Goal: Check status: Check status

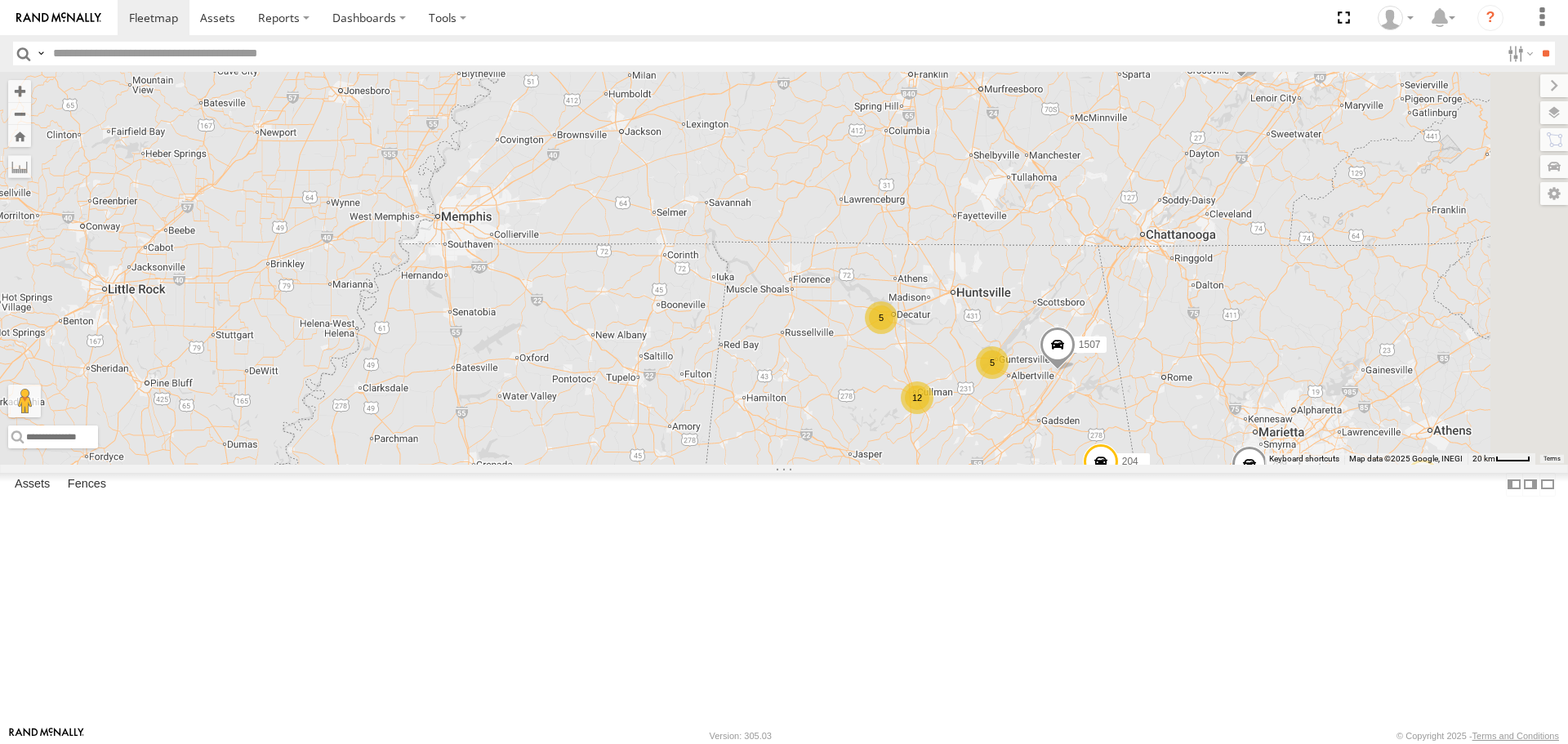
drag, startPoint x: 1242, startPoint y: 424, endPoint x: 1010, endPoint y: 461, distance: 234.9
click at [998, 461] on div "1504 1507 201 213 205 207 221 209 212 204 200 295 203 1505 1509 231 210 Bad Tra…" at bounding box center [784, 268] width 1568 height 392
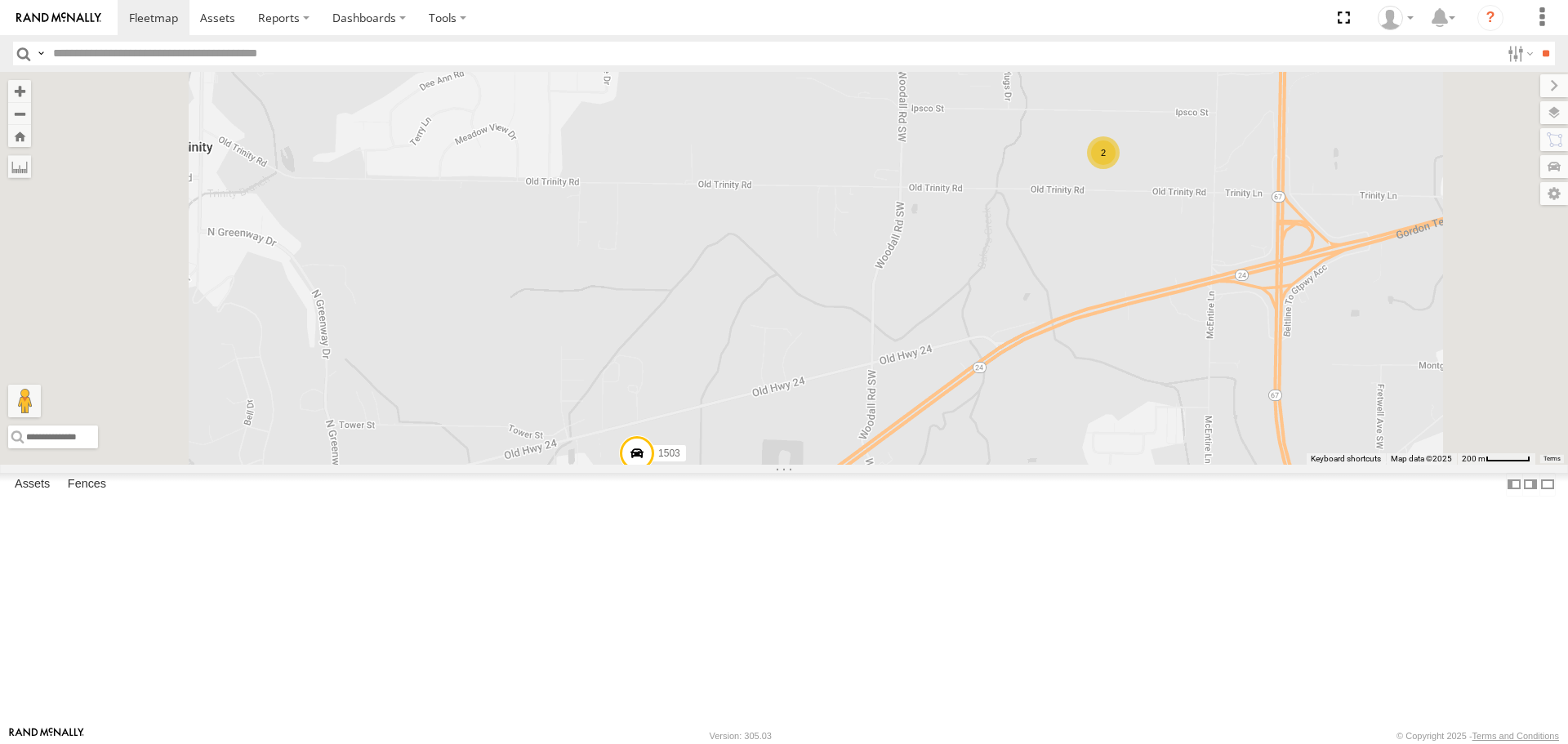
click at [998, 34] on span at bounding box center [980, 12] width 36 height 44
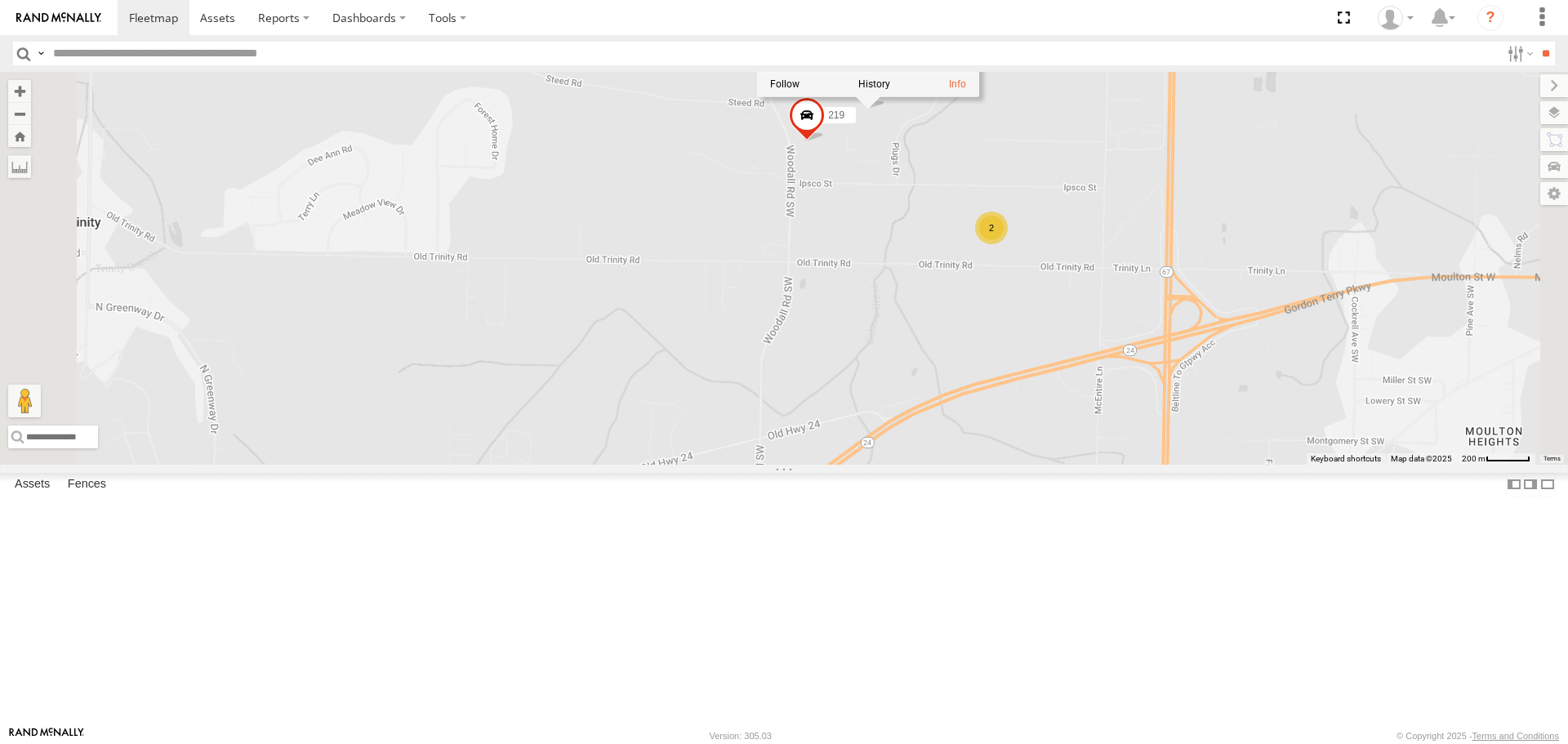
drag, startPoint x: 1132, startPoint y: 253, endPoint x: 1095, endPoint y: 277, distance: 44.1
click at [1095, 277] on div "1504 1507 201 213 205 207 221 209 212 204 200 295 203 1505 1509 231 210 Bad Tra…" at bounding box center [784, 268] width 1568 height 392
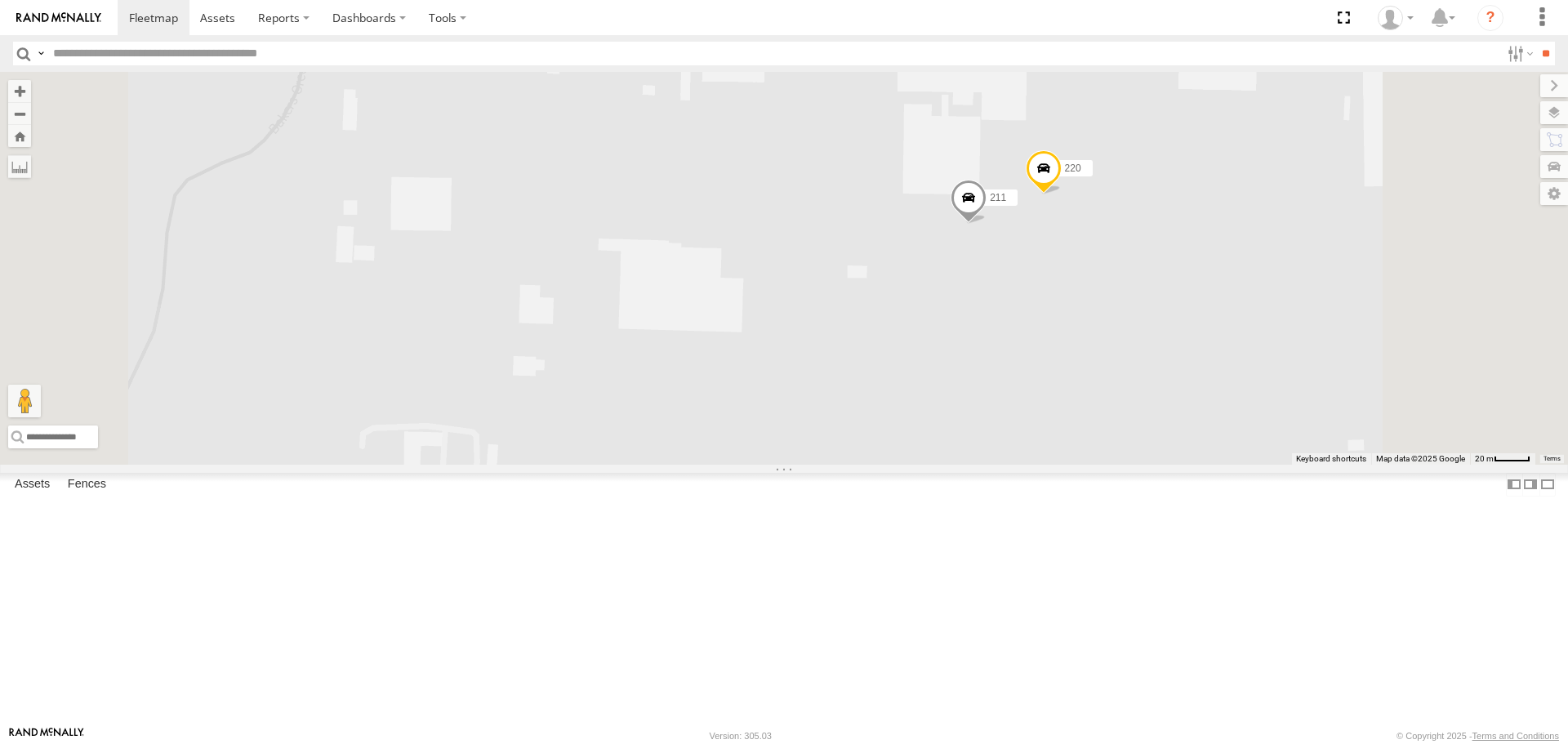
click at [986, 224] on span at bounding box center [969, 202] width 36 height 44
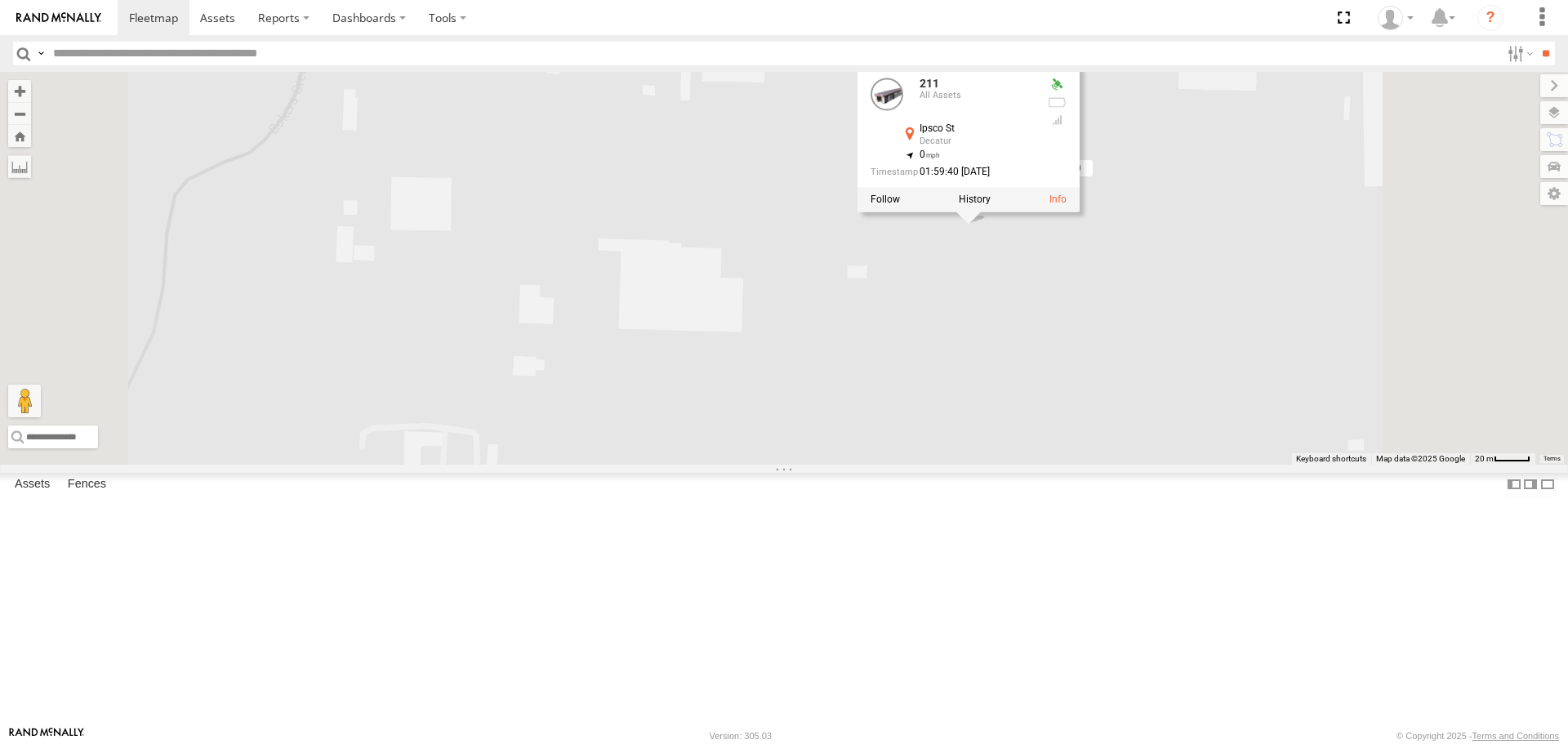
click at [1229, 374] on div "1504 1507 201 213 205 207 221 209 212 204 200 295 203 1505 1509 231 210 Bad Tra…" at bounding box center [784, 268] width 1568 height 392
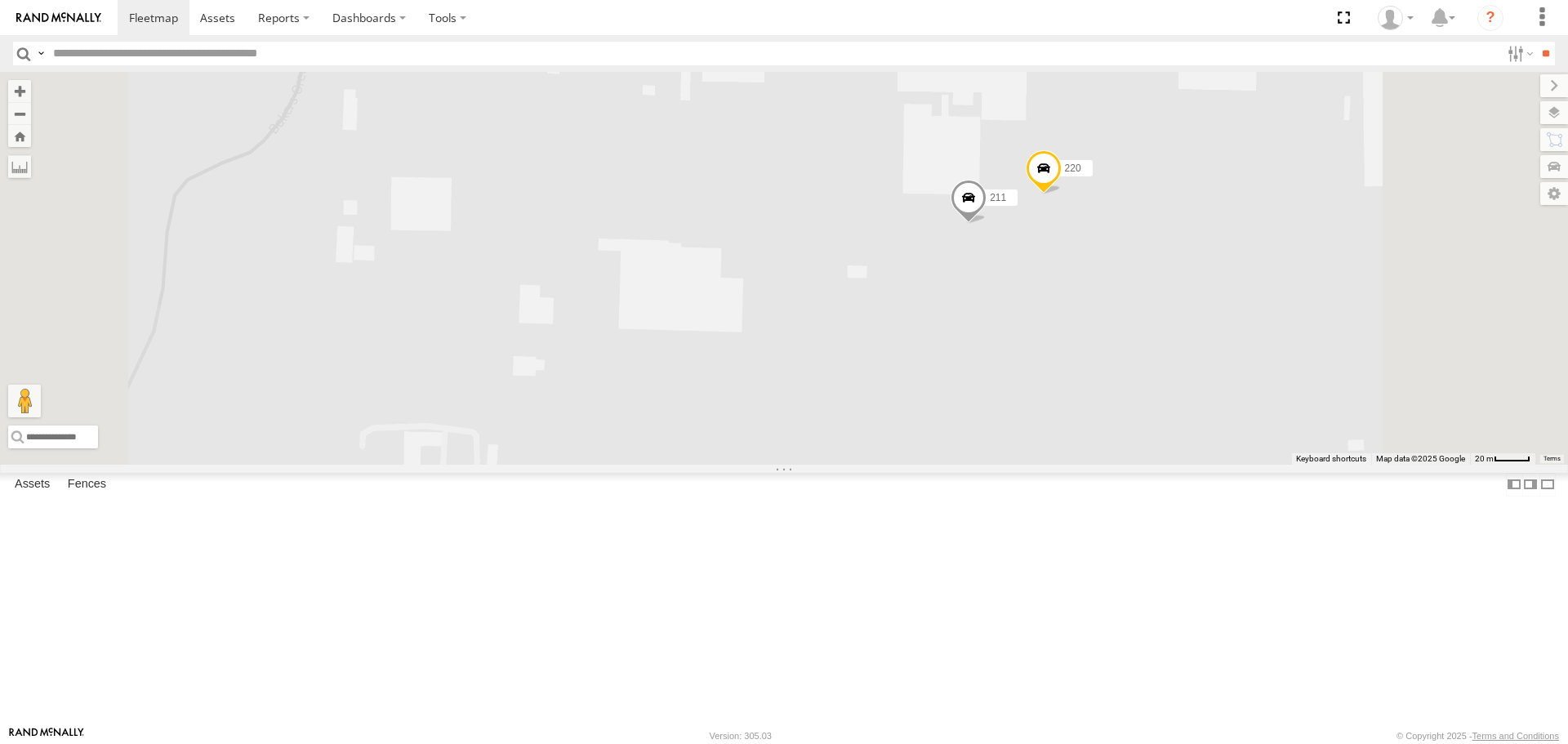
click at [1278, 308] on div "1504 1507 201 213 205 207 221 209 212 204 200 295 203 1505 1509 231 210 Bad Tra…" at bounding box center [784, 268] width 1568 height 392
click at [1062, 195] on span at bounding box center [1044, 173] width 36 height 44
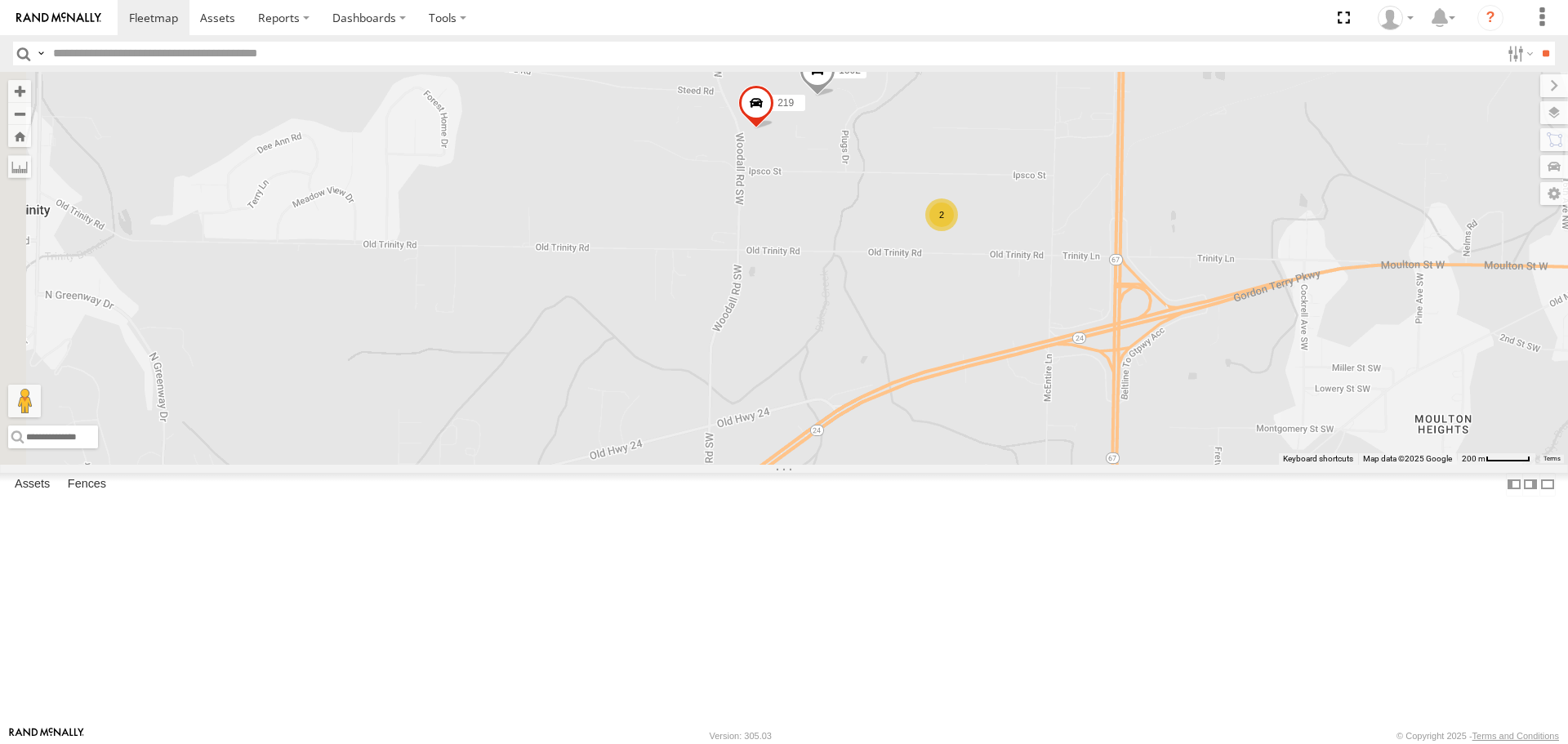
drag, startPoint x: 825, startPoint y: 484, endPoint x: 960, endPoint y: 425, distance: 147.3
click at [988, 407] on div "1504 1507 201 213 205 207 221 209 212 204 200 295 203 1505 1509 231 210 Bad Tra…" at bounding box center [784, 268] width 1568 height 392
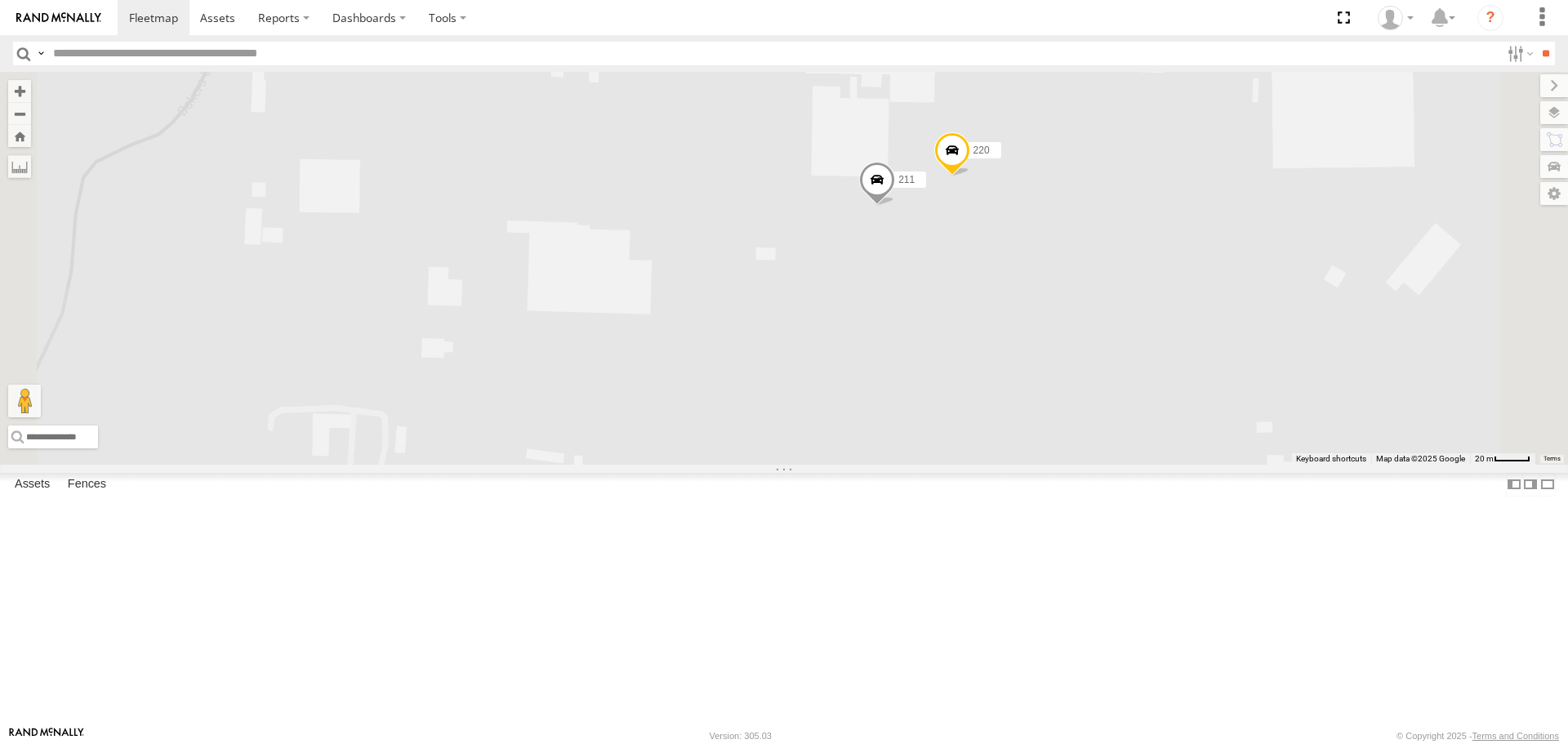
click at [895, 207] on span at bounding box center [877, 184] width 36 height 44
